Goal: Book appointment/travel/reservation

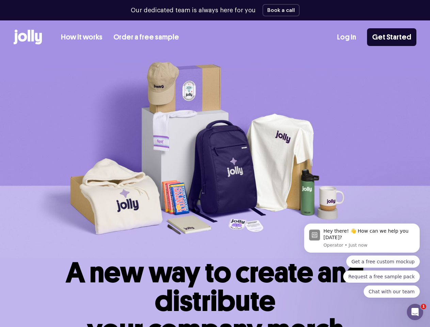
click at [215, 163] on img at bounding box center [215, 155] width 430 height 203
click at [278, 10] on button "Book a call" at bounding box center [280, 10] width 37 height 12
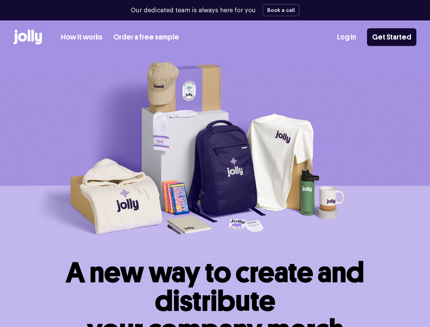
click at [215, 163] on img at bounding box center [215, 155] width 430 height 203
click at [278, 10] on button "Book a call" at bounding box center [280, 10] width 37 height 12
